Goal: Information Seeking & Learning: Learn about a topic

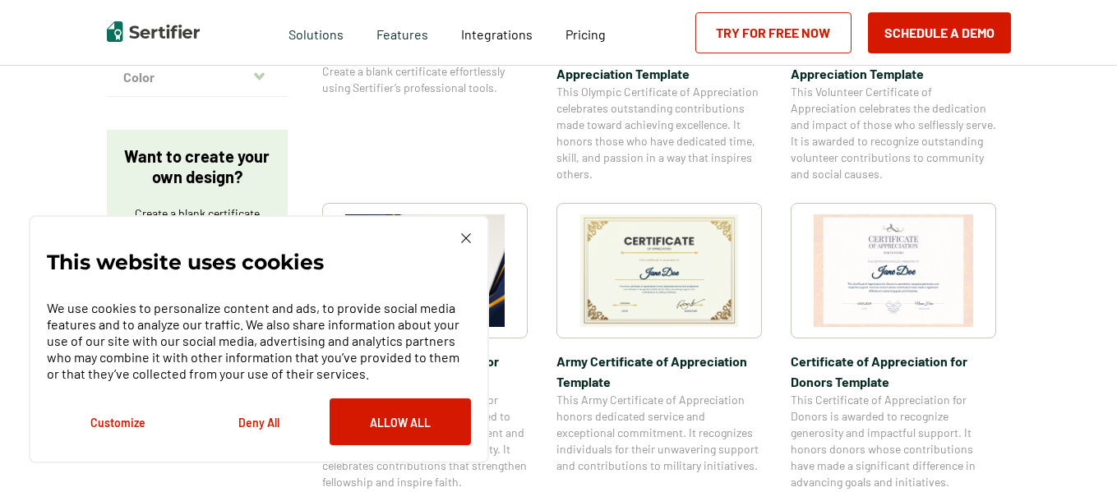
scroll to position [528, 0]
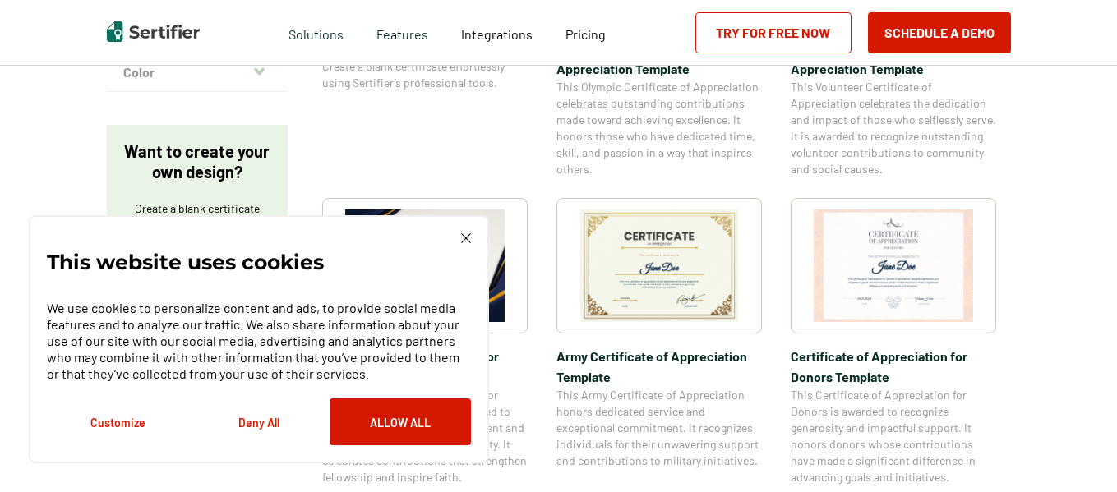
click at [466, 242] on img at bounding box center [466, 238] width 10 height 10
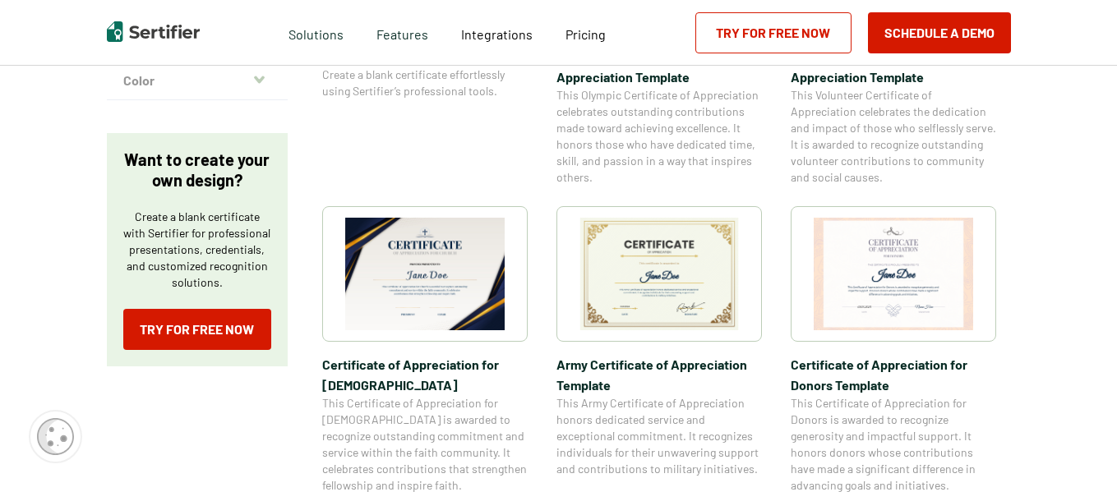
scroll to position [511, 0]
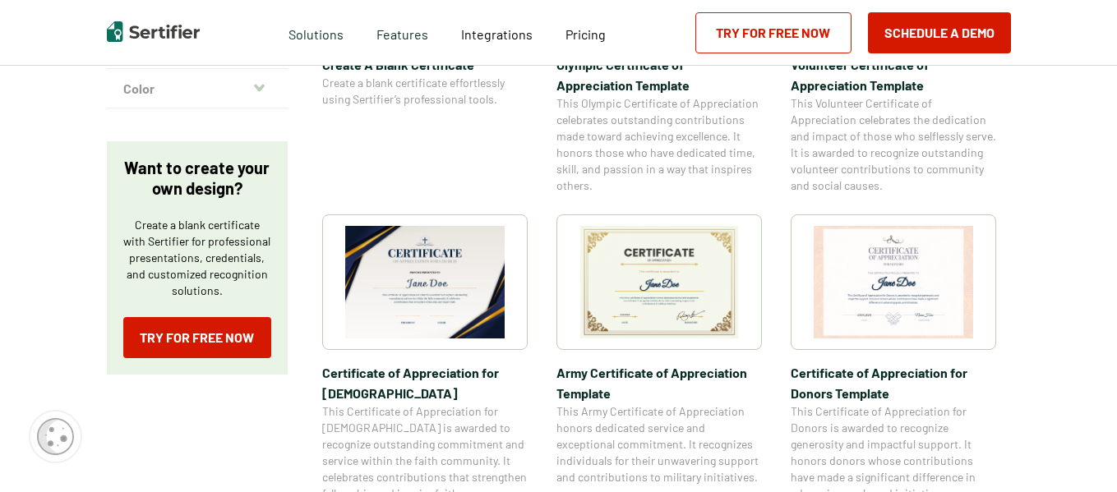
click at [426, 280] on img at bounding box center [425, 282] width 160 height 113
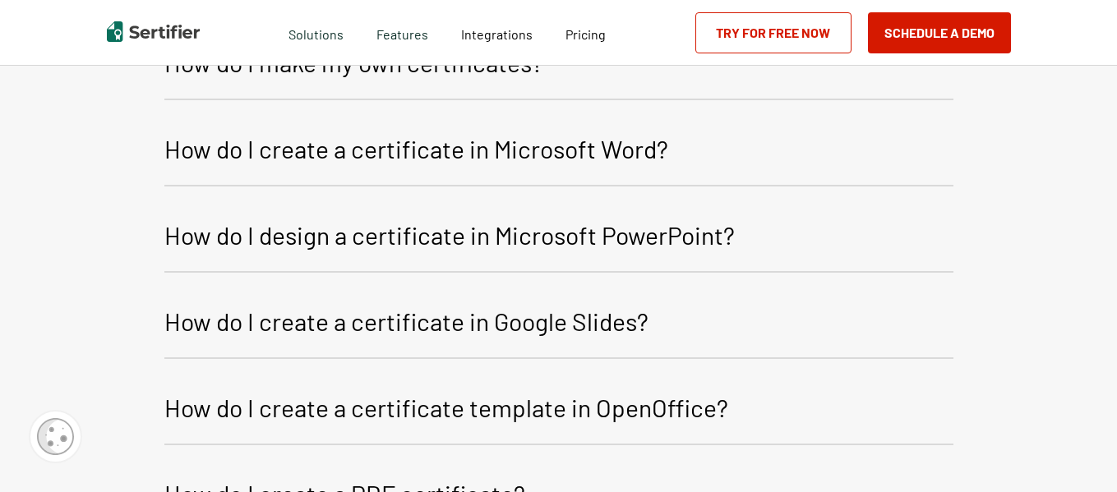
scroll to position [1266, 0]
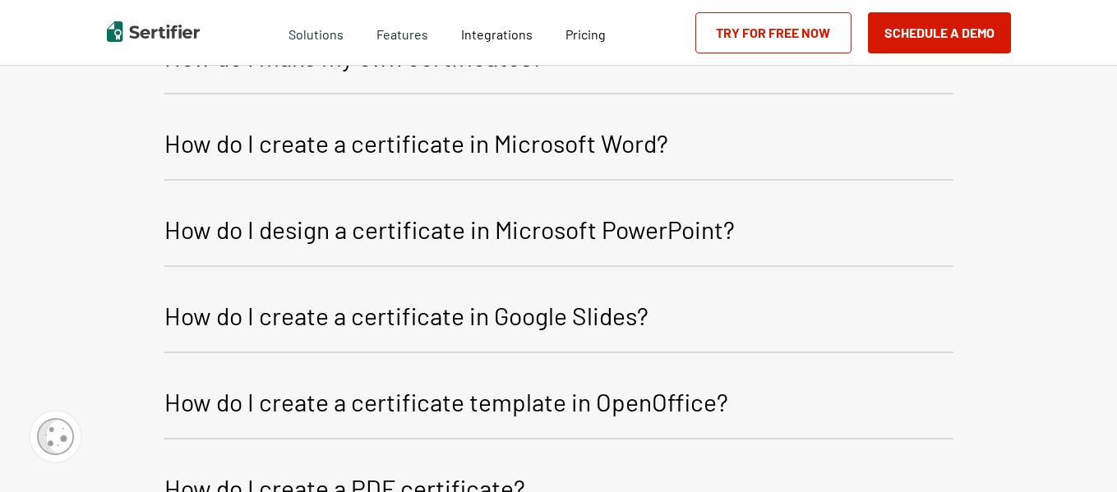
click at [582, 123] on p "How do I create a certificate in Microsoft Word?" at bounding box center [416, 142] width 504 height 39
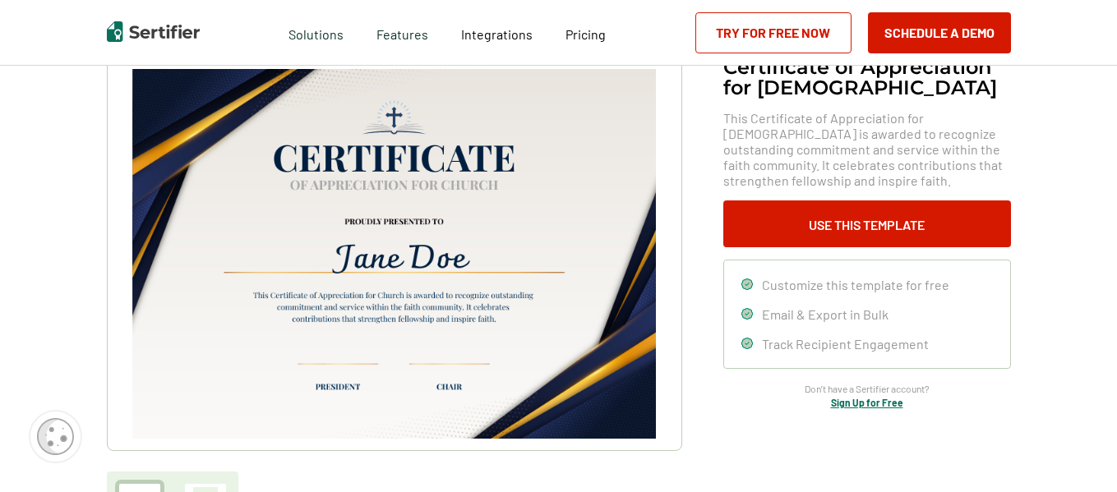
scroll to position [110, 0]
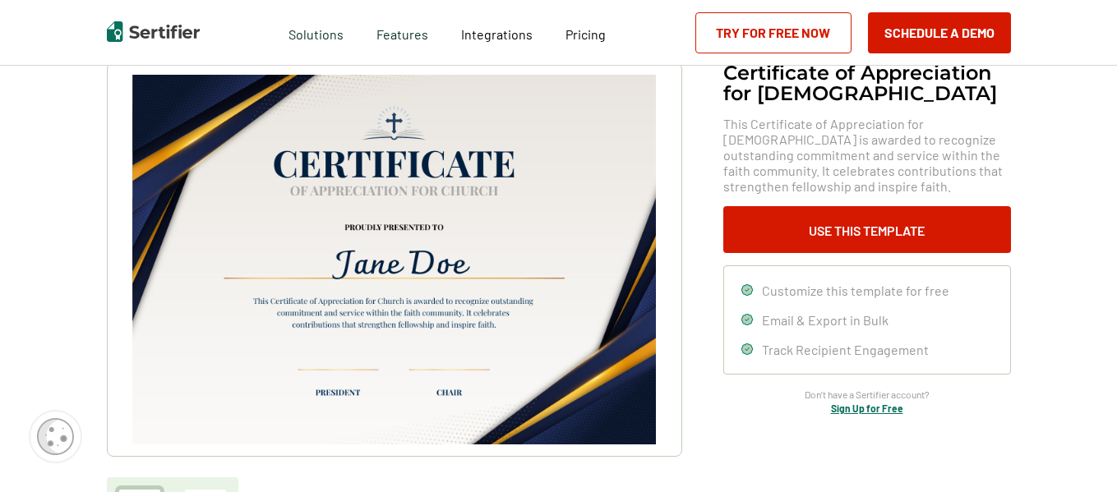
click at [436, 319] on img at bounding box center [393, 260] width 523 height 370
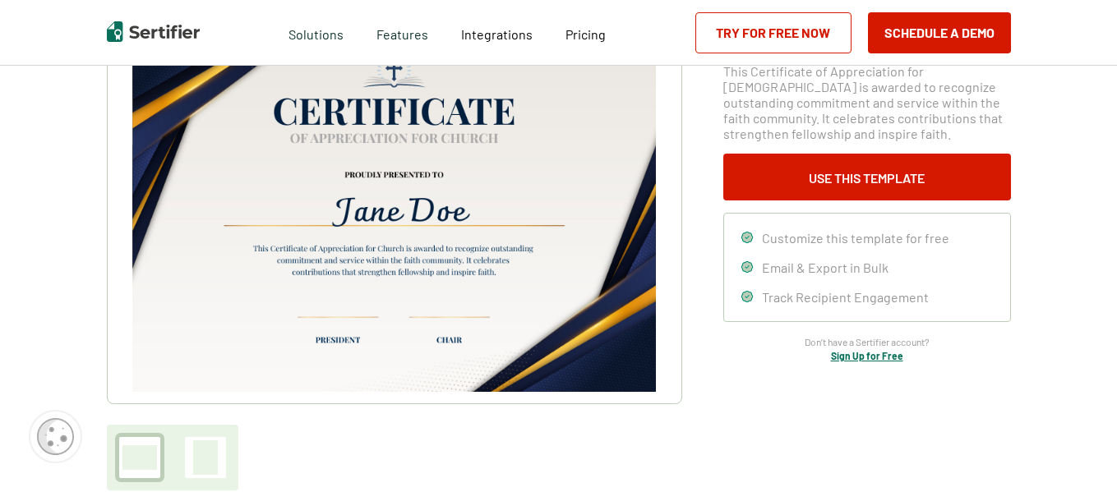
scroll to position [0, 0]
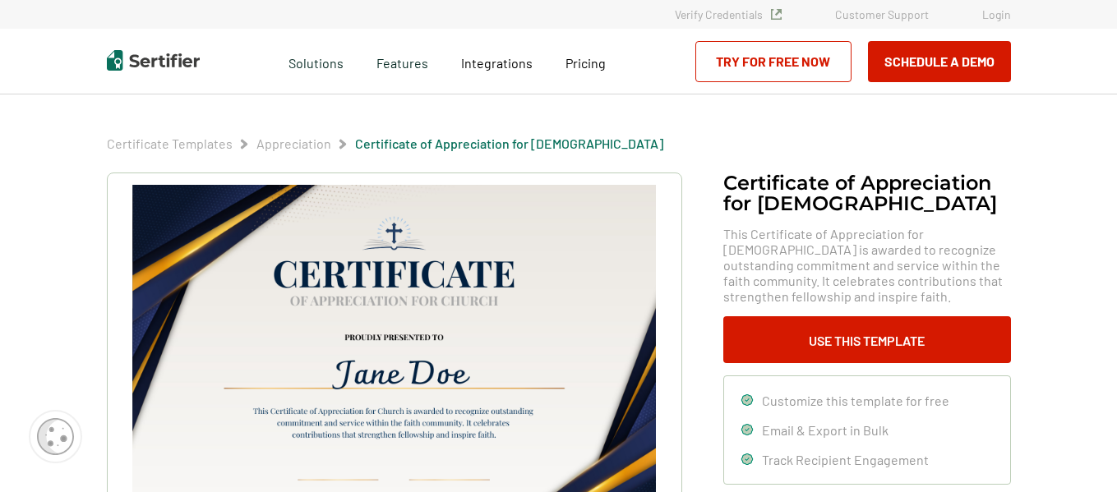
click at [289, 141] on link "Appreciation" at bounding box center [294, 144] width 75 height 16
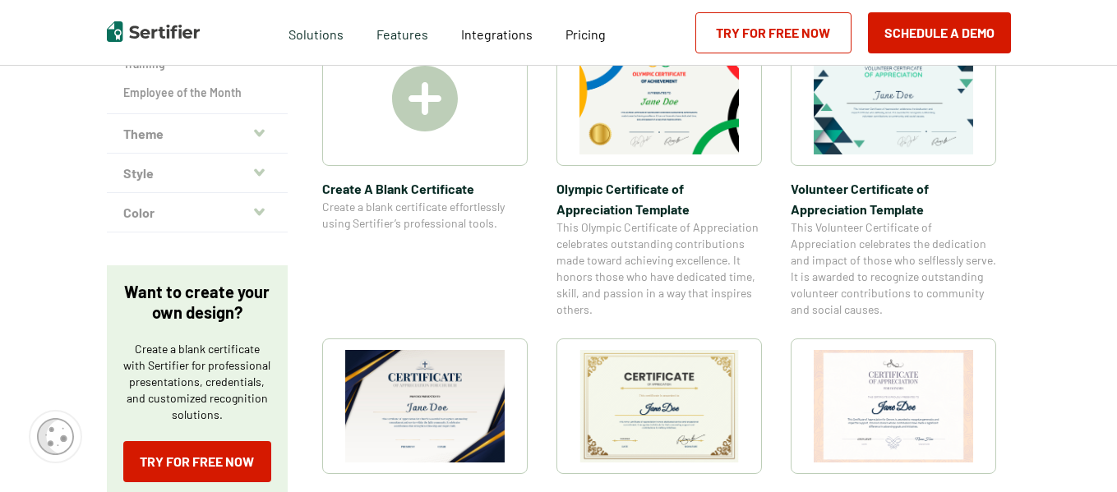
scroll to position [379, 0]
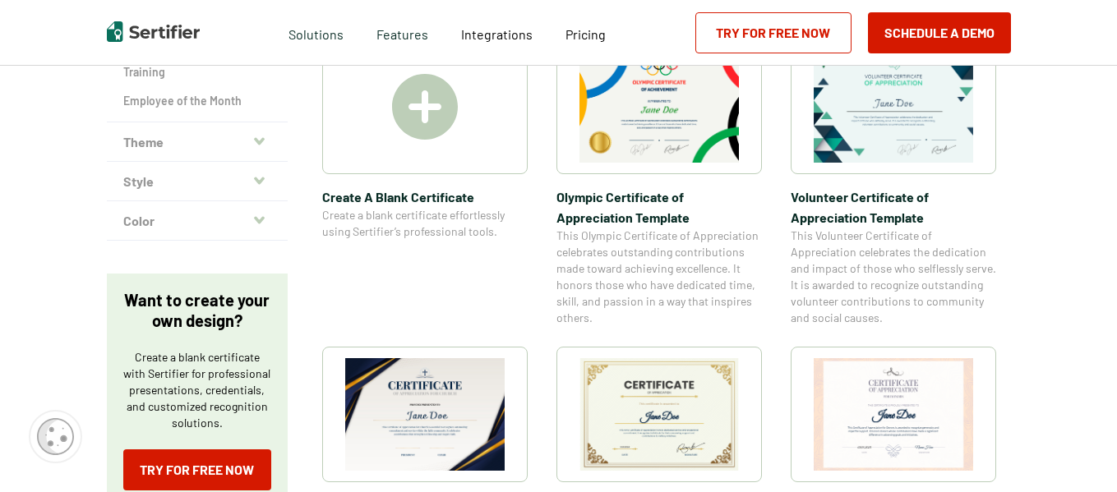
click at [671, 113] on img at bounding box center [660, 106] width 160 height 113
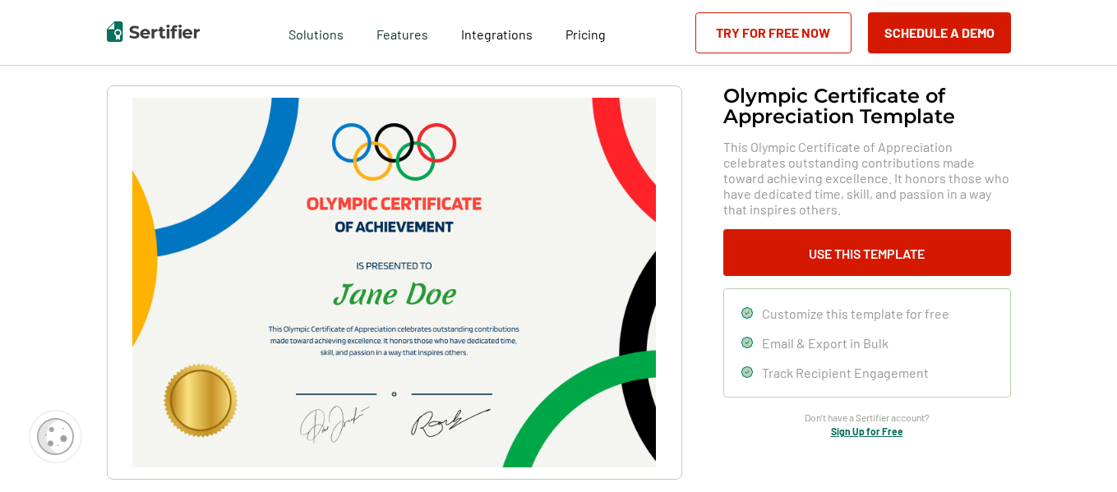
scroll to position [91, 0]
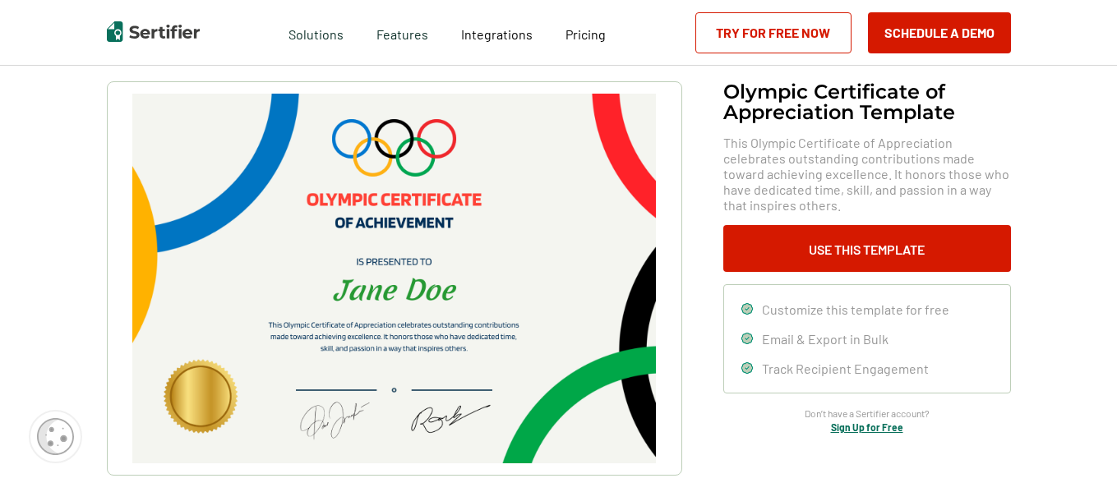
click at [583, 223] on img at bounding box center [393, 279] width 523 height 370
